Goal: Transaction & Acquisition: Purchase product/service

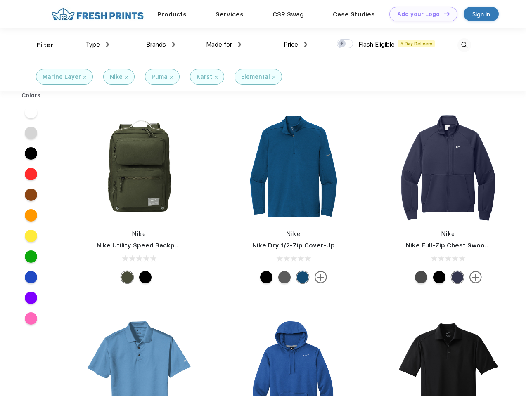
click at [420, 14] on link "Add your Logo Design Tool" at bounding box center [423, 14] width 68 height 14
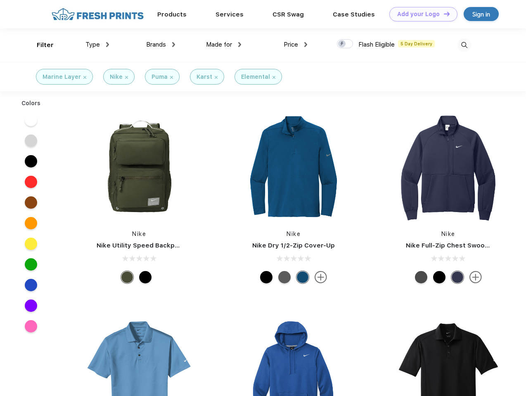
click at [0, 0] on div "Design Tool" at bounding box center [0, 0] width 0 height 0
click at [443, 14] on link "Add your Logo Design Tool" at bounding box center [423, 14] width 68 height 14
click at [40, 45] on div "Filter" at bounding box center [45, 44] width 17 height 9
click at [97, 45] on span "Type" at bounding box center [92, 44] width 14 height 7
click at [161, 45] on span "Brands" at bounding box center [156, 44] width 20 height 7
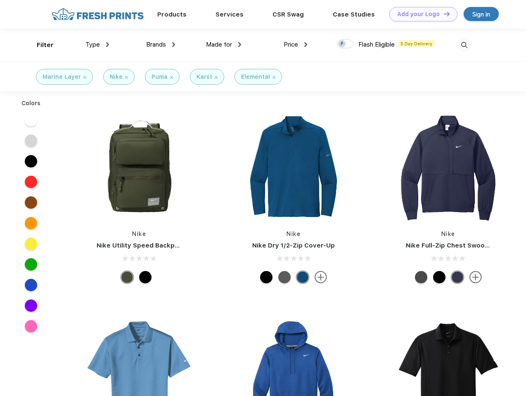
click at [224, 45] on span "Made for" at bounding box center [219, 44] width 26 height 7
click at [296, 45] on span "Price" at bounding box center [291, 44] width 14 height 7
click at [345, 44] on div at bounding box center [345, 43] width 16 height 9
click at [342, 44] on input "checkbox" at bounding box center [339, 41] width 5 height 5
click at [464, 45] on img at bounding box center [464, 45] width 14 height 14
